Goal: Find specific page/section: Find specific page/section

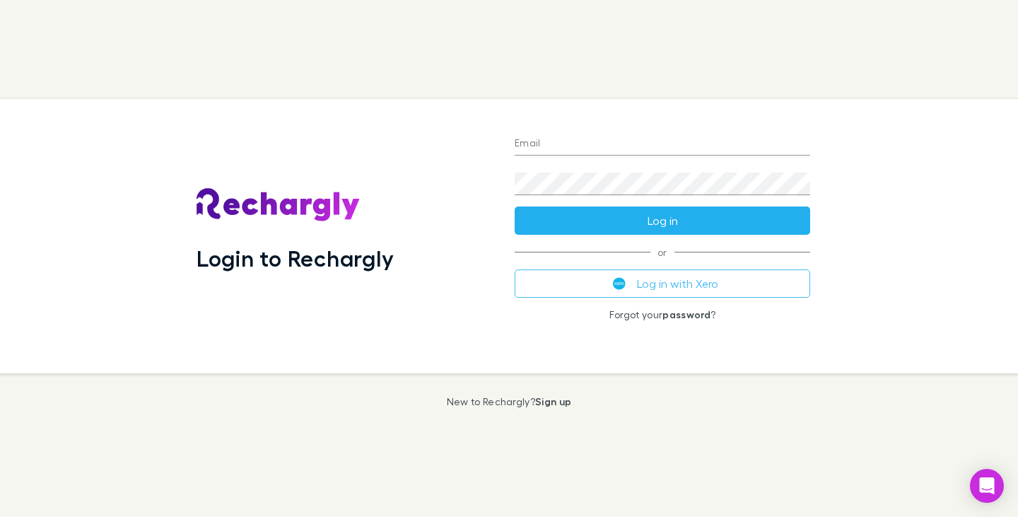
type input "**********"
click at [668, 221] on button "Log in" at bounding box center [662, 220] width 295 height 28
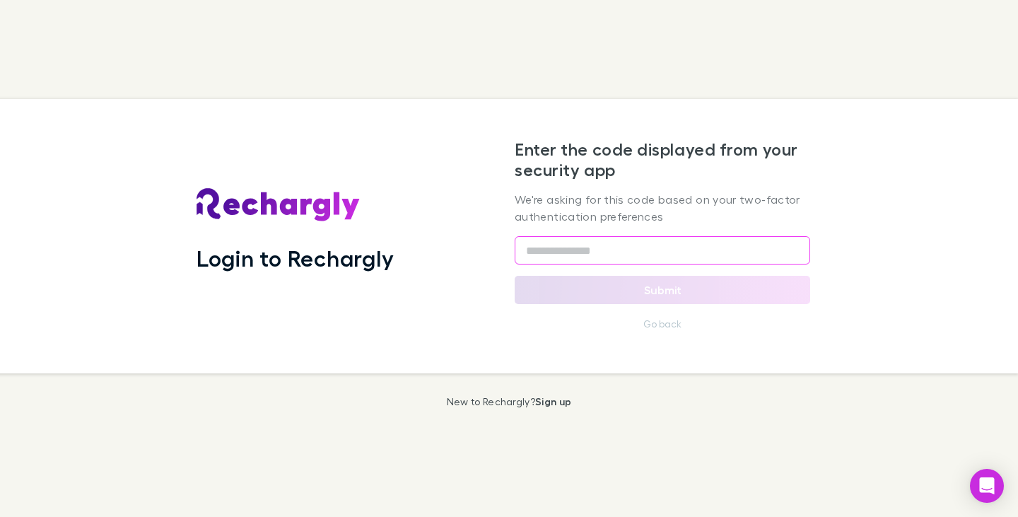
click at [578, 249] on input "text" at bounding box center [662, 250] width 295 height 28
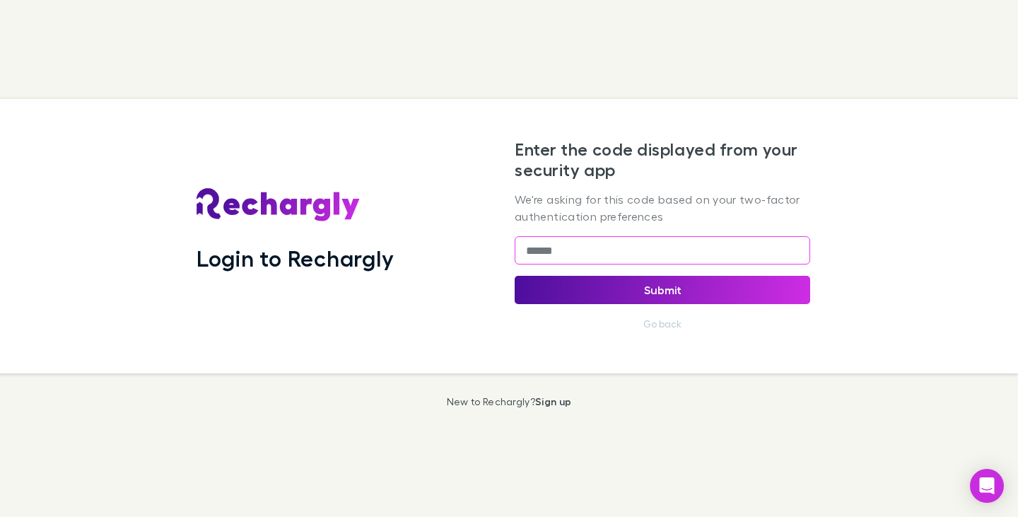
type input "******"
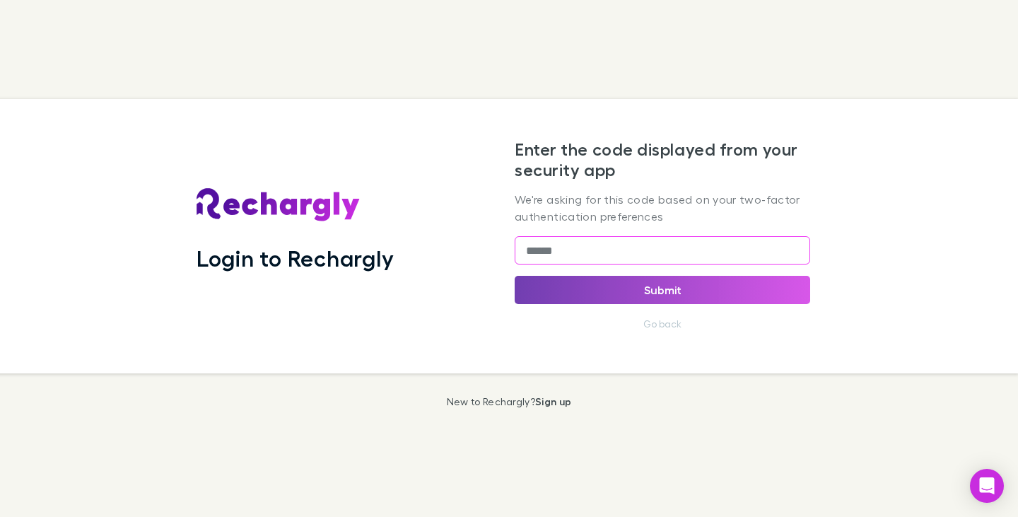
click at [674, 283] on button "Submit" at bounding box center [662, 290] width 295 height 28
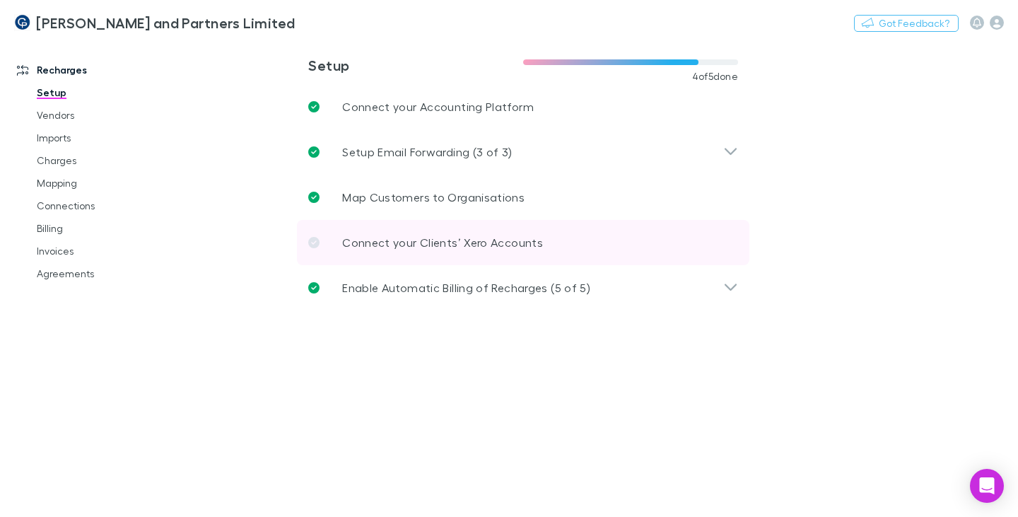
click at [314, 241] on icon at bounding box center [313, 242] width 11 height 11
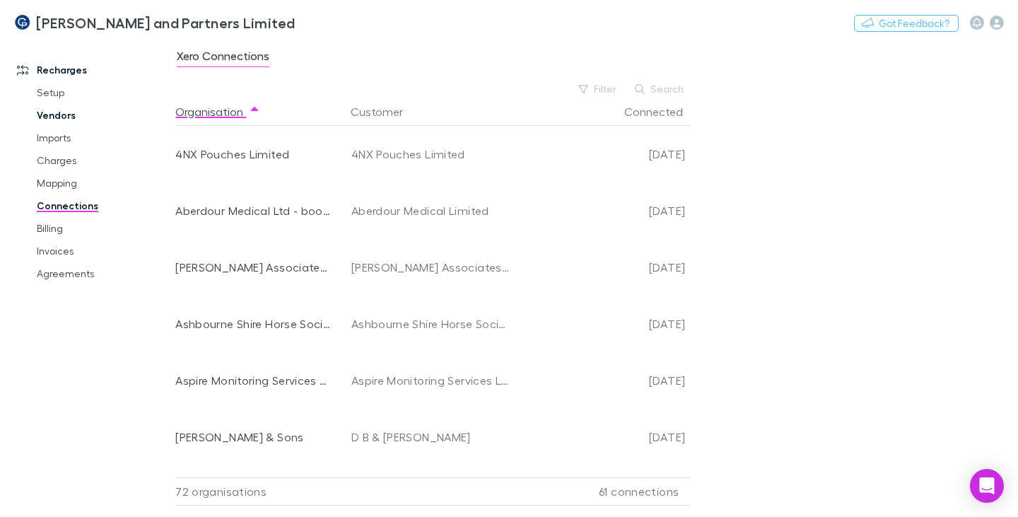
click at [65, 112] on link "Vendors" at bounding box center [103, 115] width 160 height 23
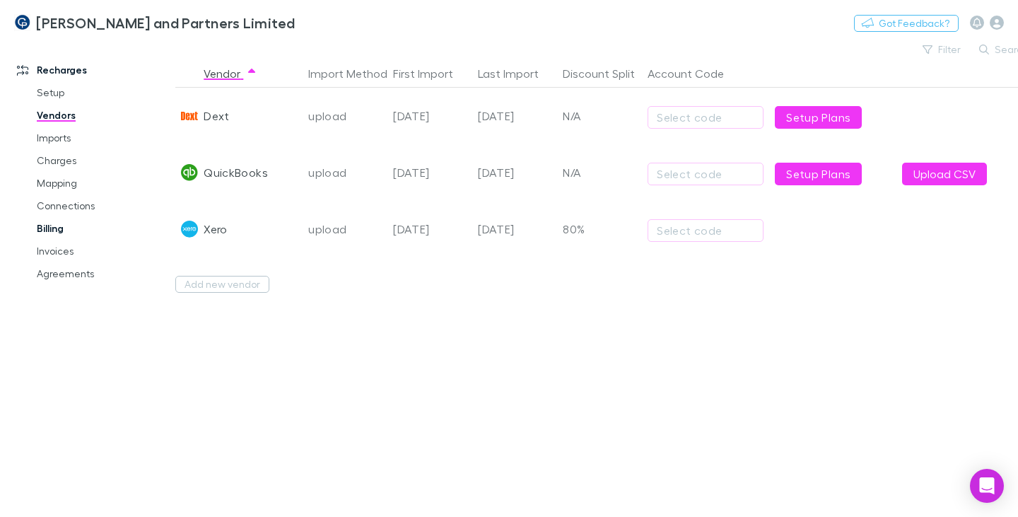
click at [52, 228] on link "Billing" at bounding box center [103, 228] width 160 height 23
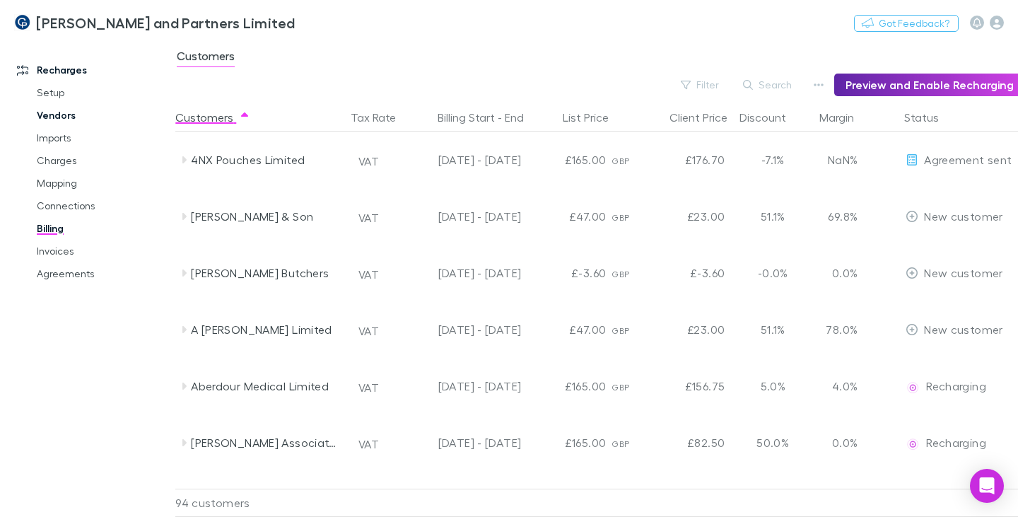
click at [46, 116] on link "Vendors" at bounding box center [103, 115] width 160 height 23
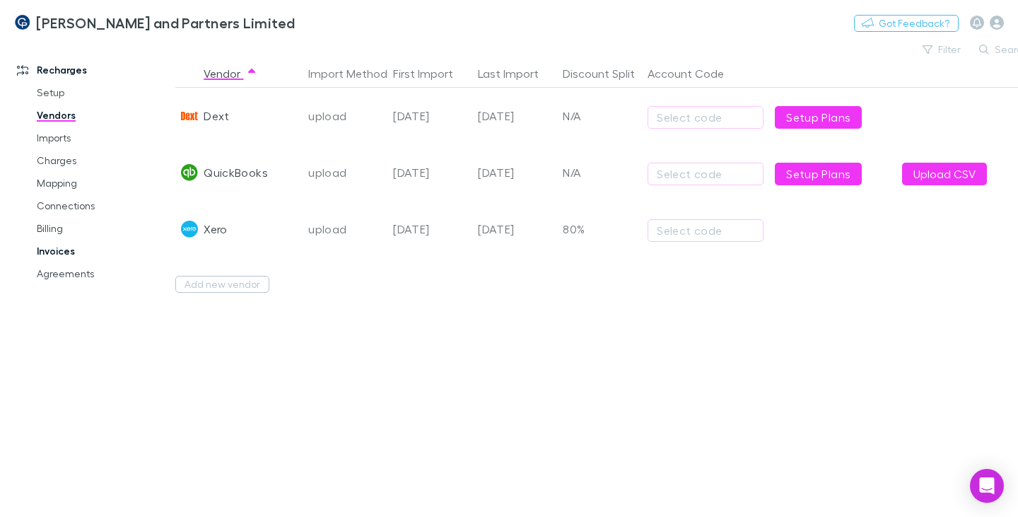
click at [56, 250] on link "Invoices" at bounding box center [103, 251] width 160 height 23
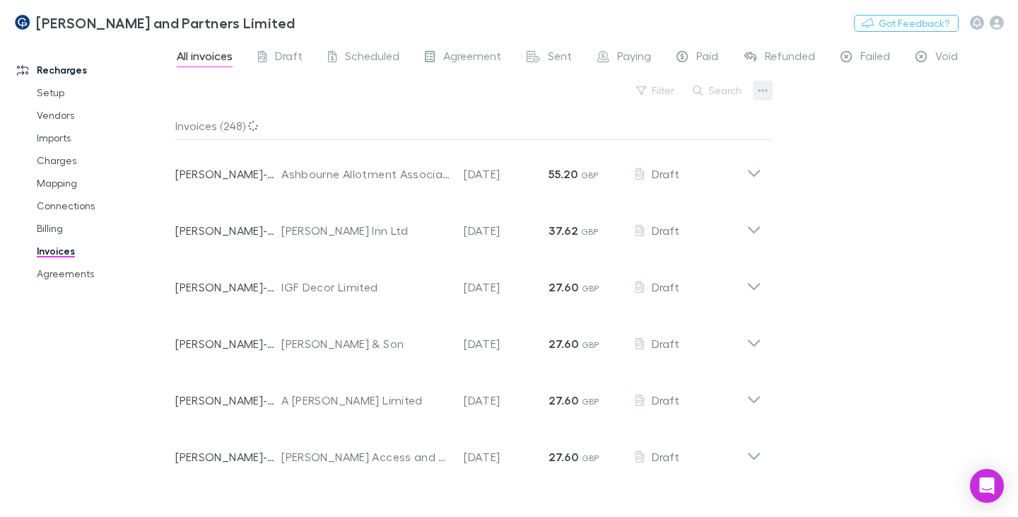
click at [754, 91] on button "button" at bounding box center [763, 91] width 20 height 20
click at [754, 93] on div at bounding box center [509, 258] width 1018 height 517
click at [759, 94] on icon "button" at bounding box center [763, 90] width 10 height 11
click at [740, 93] on div at bounding box center [509, 258] width 1018 height 517
click at [727, 93] on button "Search" at bounding box center [718, 90] width 64 height 17
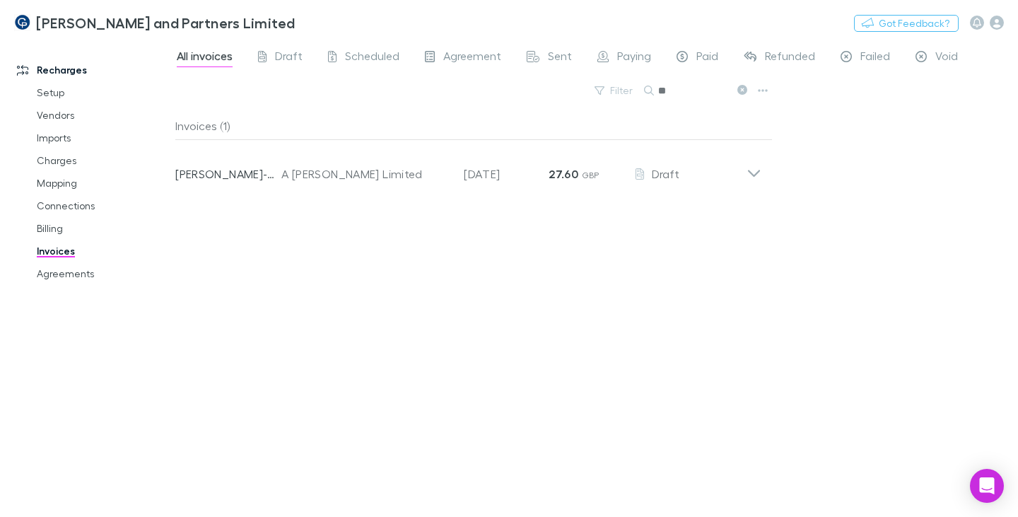
type input "*"
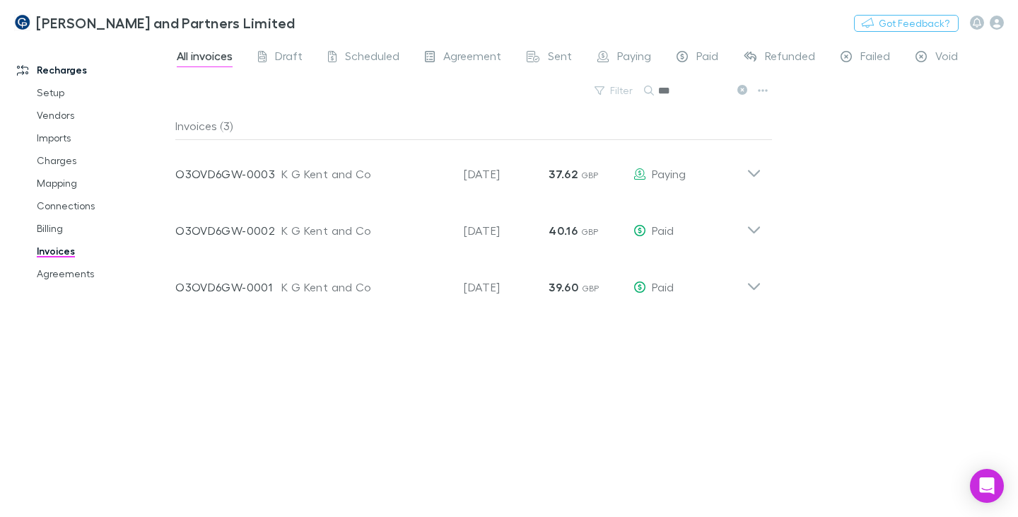
type input "***"
